Goal: Transaction & Acquisition: Purchase product/service

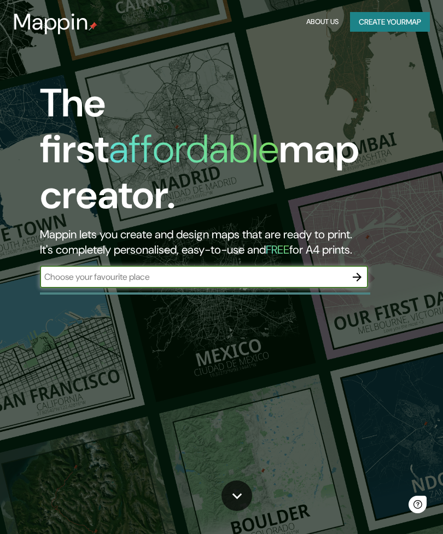
click at [72, 266] on div "​" at bounding box center [204, 277] width 328 height 22
type input "san [PERSON_NAME], [GEOGRAPHIC_DATA]"
click at [356, 270] on icon "button" at bounding box center [356, 276] width 13 height 13
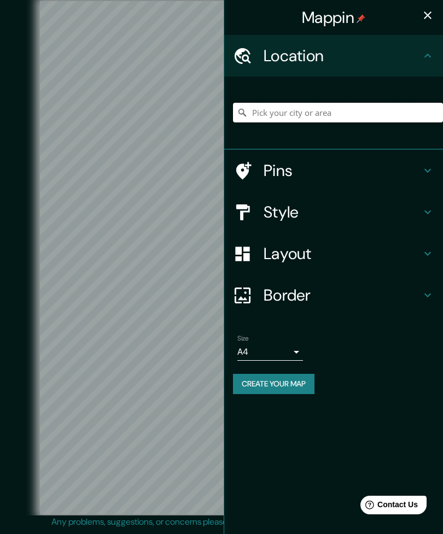
click at [344, 111] on input "Pick your city or area" at bounding box center [338, 113] width 210 height 20
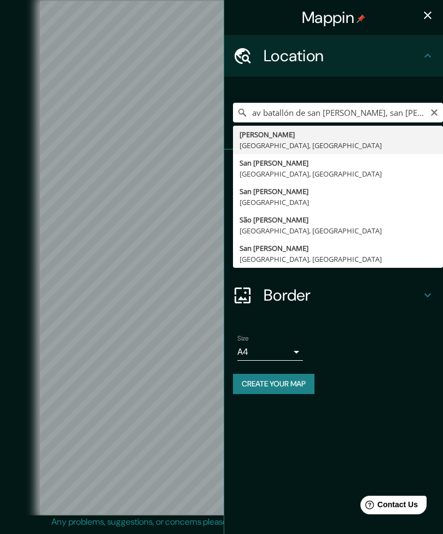
type input "[PERSON_NAME], [GEOGRAPHIC_DATA], [GEOGRAPHIC_DATA]"
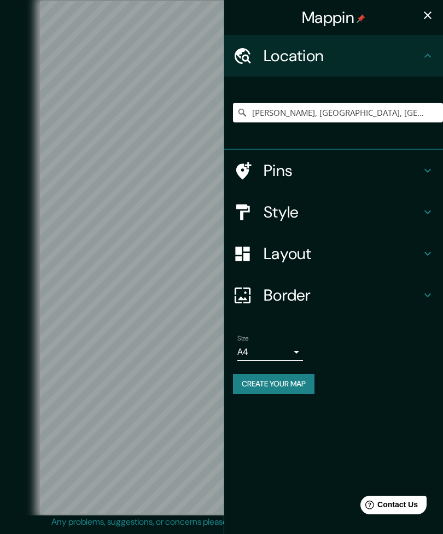
click at [296, 167] on h4 "Pins" at bounding box center [341, 171] width 157 height 20
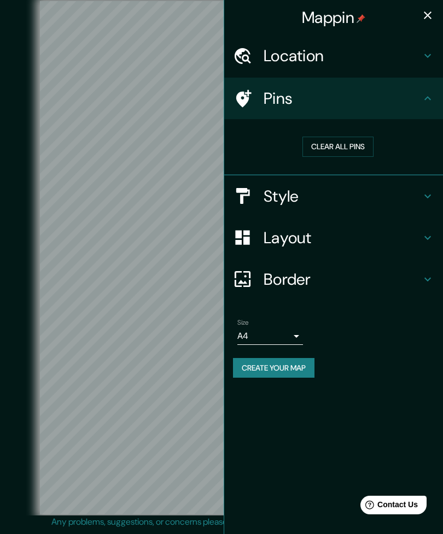
click at [354, 149] on button "Clear all pins" at bounding box center [337, 147] width 71 height 20
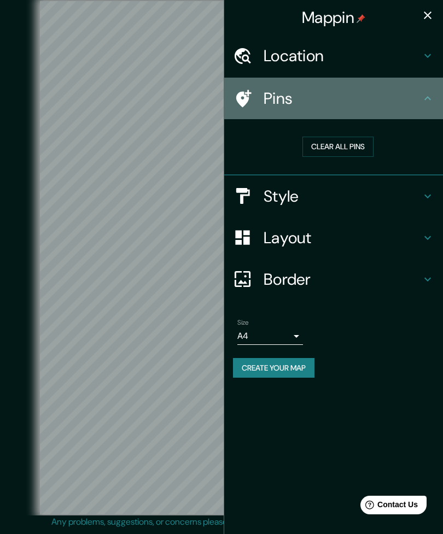
click at [360, 100] on h4 "Pins" at bounding box center [341, 99] width 157 height 20
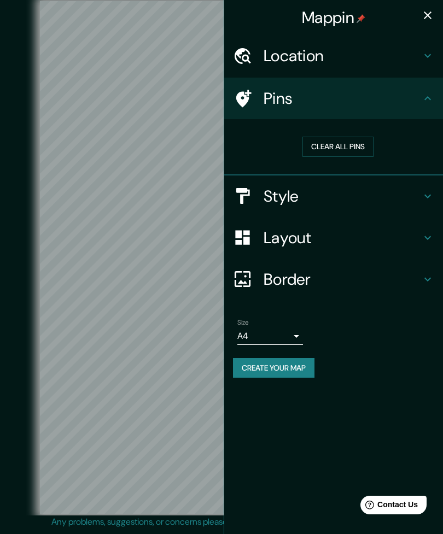
click at [374, 131] on div "Clear all pins" at bounding box center [338, 147] width 210 height 38
click at [358, 128] on div "Clear all pins" at bounding box center [338, 147] width 210 height 38
click at [291, 334] on body "Mappin Location [PERSON_NAME], [GEOGRAPHIC_DATA], [GEOGRAPHIC_DATA] Pins Clear …" at bounding box center [221, 267] width 443 height 534
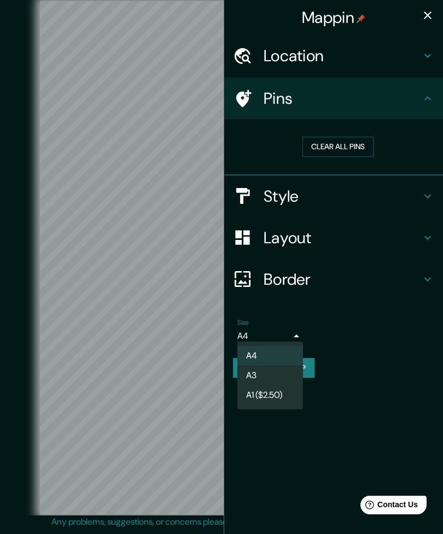
click at [285, 373] on li "A3" at bounding box center [270, 376] width 66 height 20
type input "a4"
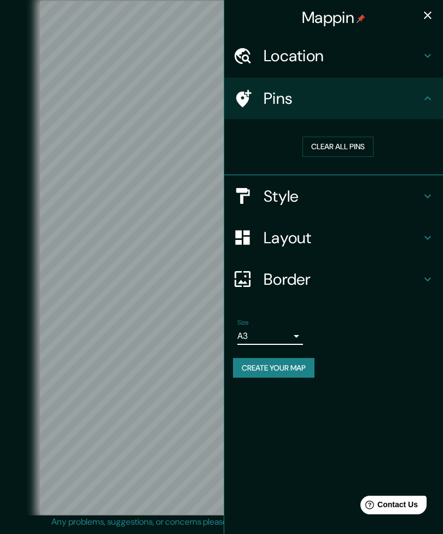
click at [400, 287] on div "Border" at bounding box center [333, 279] width 219 height 42
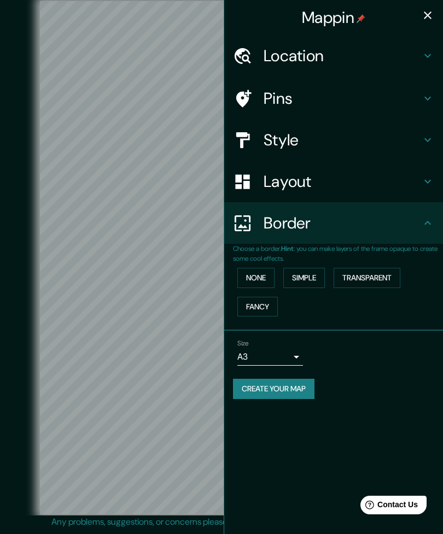
click at [305, 178] on h4 "Layout" at bounding box center [341, 182] width 157 height 20
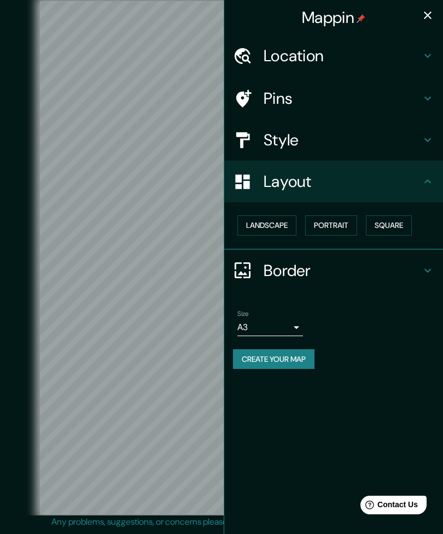
click at [325, 145] on h4 "Style" at bounding box center [341, 140] width 157 height 20
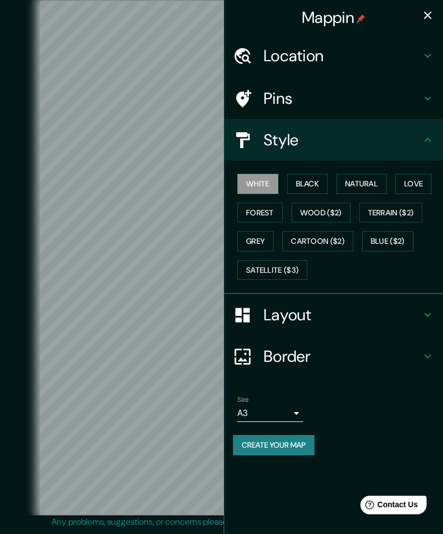
click at [321, 181] on button "Black" at bounding box center [307, 184] width 41 height 20
click at [375, 180] on button "Natural" at bounding box center [361, 184] width 50 height 20
click at [415, 185] on button "Love" at bounding box center [413, 184] width 36 height 20
click at [275, 220] on button "Forest" at bounding box center [259, 213] width 45 height 20
click at [345, 101] on h4 "Pins" at bounding box center [341, 99] width 157 height 20
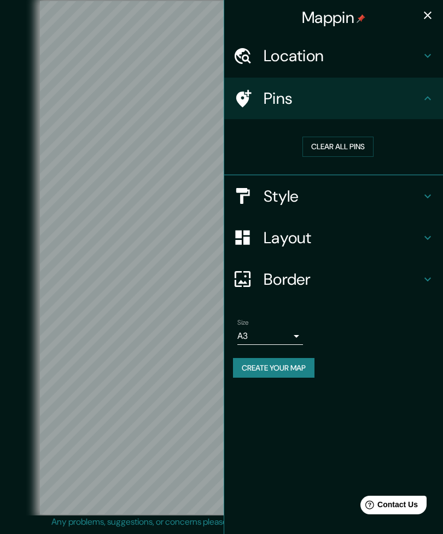
click at [333, 72] on div "Location" at bounding box center [333, 56] width 219 height 42
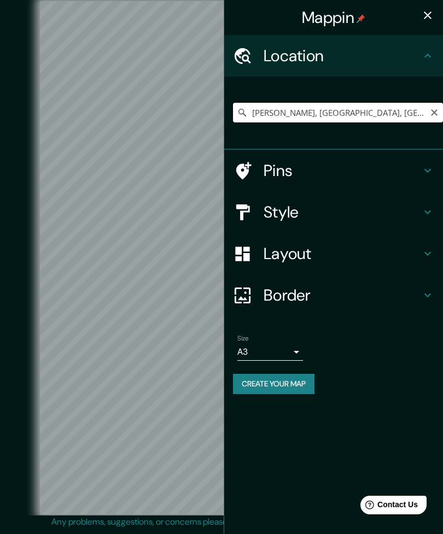
click at [328, 113] on input "[PERSON_NAME], [GEOGRAPHIC_DATA], [GEOGRAPHIC_DATA]" at bounding box center [338, 113] width 210 height 20
click at [253, 110] on input "[PERSON_NAME], [GEOGRAPHIC_DATA], [GEOGRAPHIC_DATA]" at bounding box center [338, 113] width 210 height 20
click at [294, 114] on input "Privada De San [PERSON_NAME], 66228 [PERSON_NAME], [GEOGRAPHIC_DATA], [GEOGRAPH…" at bounding box center [338, 113] width 210 height 20
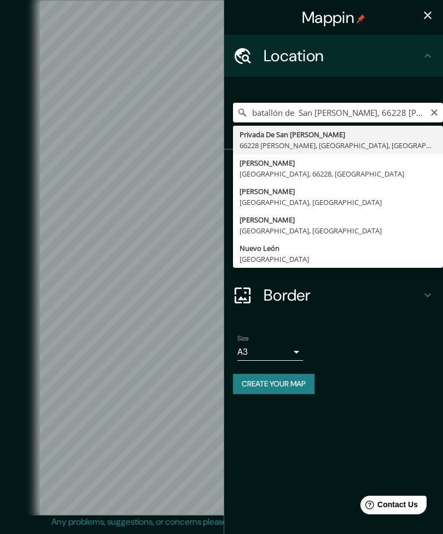
type input "batallón de San [PERSON_NAME], 66228 [PERSON_NAME], [GEOGRAPHIC_DATA], [GEOGRAP…"
click at [406, 120] on input "batallón de San [PERSON_NAME], 66228 [PERSON_NAME], [GEOGRAPHIC_DATA], [GEOGRAP…" at bounding box center [338, 113] width 210 height 20
click at [402, 119] on input "batallón de San [PERSON_NAME], 66228 [PERSON_NAME], [GEOGRAPHIC_DATA], [GEOGRAP…" at bounding box center [338, 113] width 210 height 20
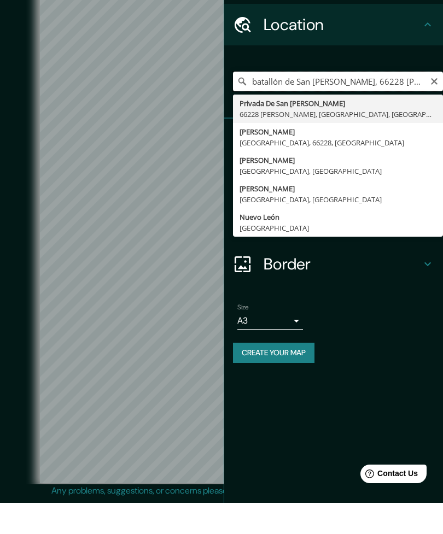
scroll to position [31, 0]
